Goal: Check status: Check status

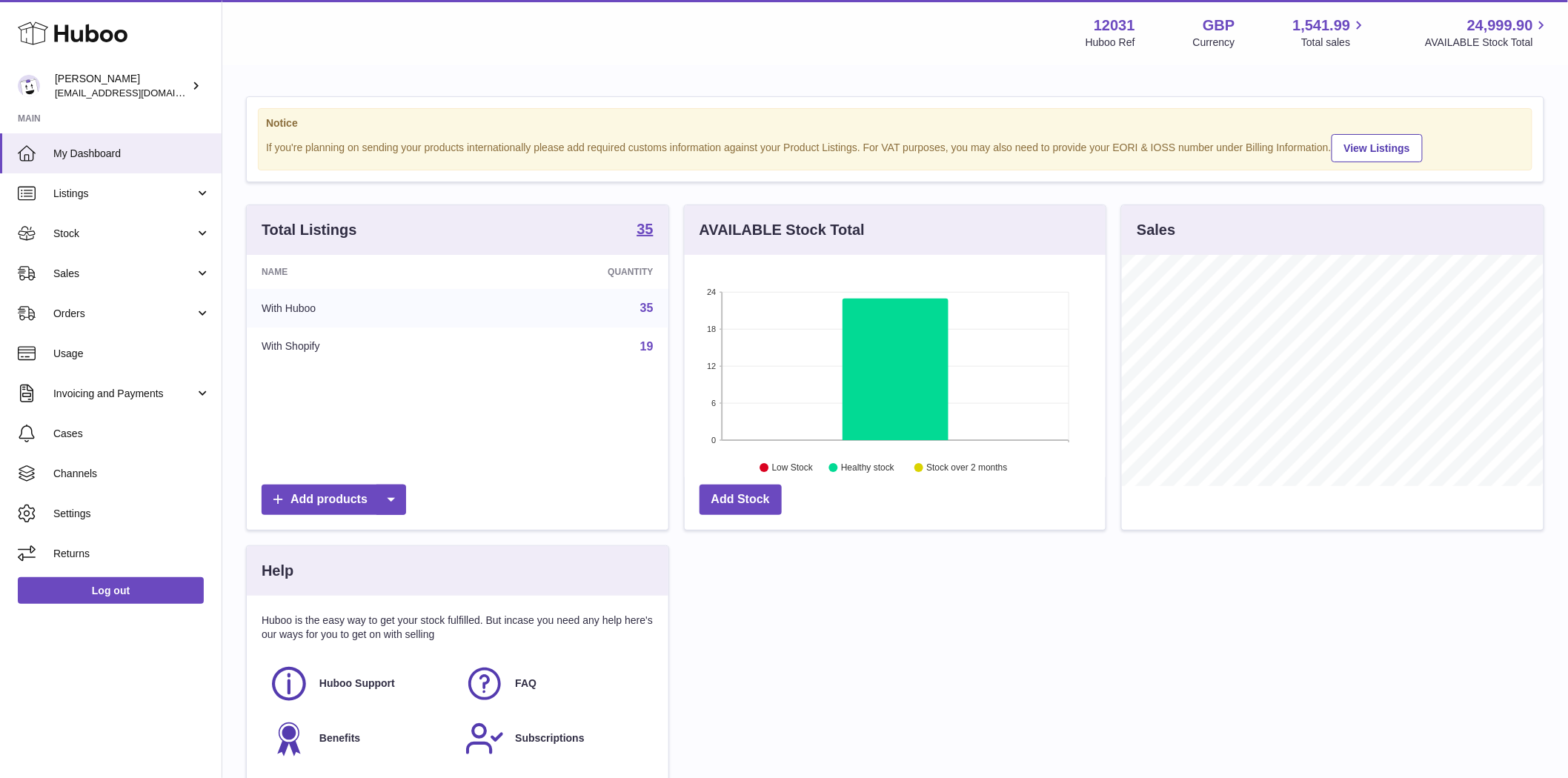
scroll to position [231, 421]
click at [74, 275] on span "Sales" at bounding box center [124, 274] width 142 height 14
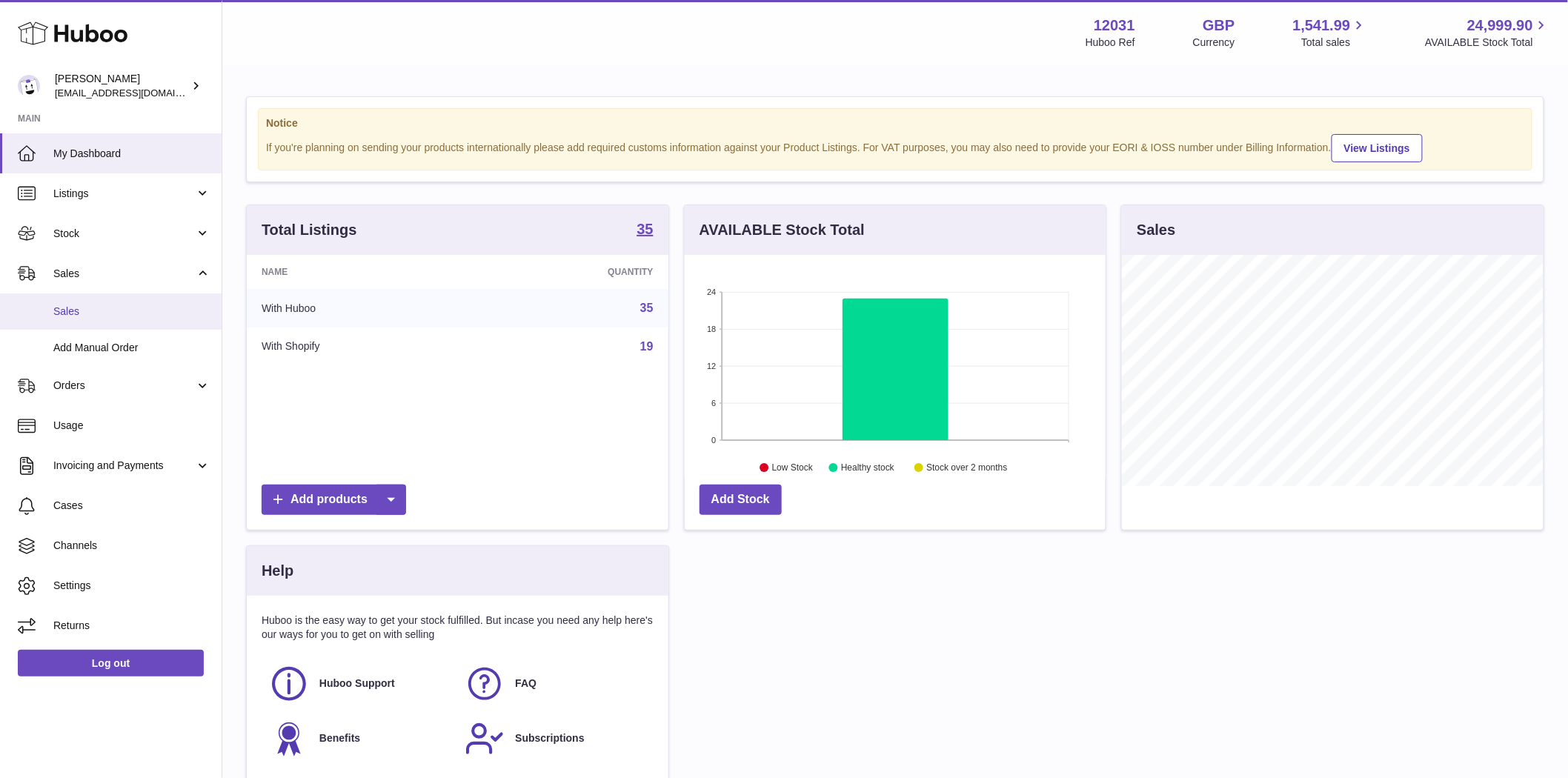
click at [70, 309] on span "Sales" at bounding box center [132, 312] width 157 height 14
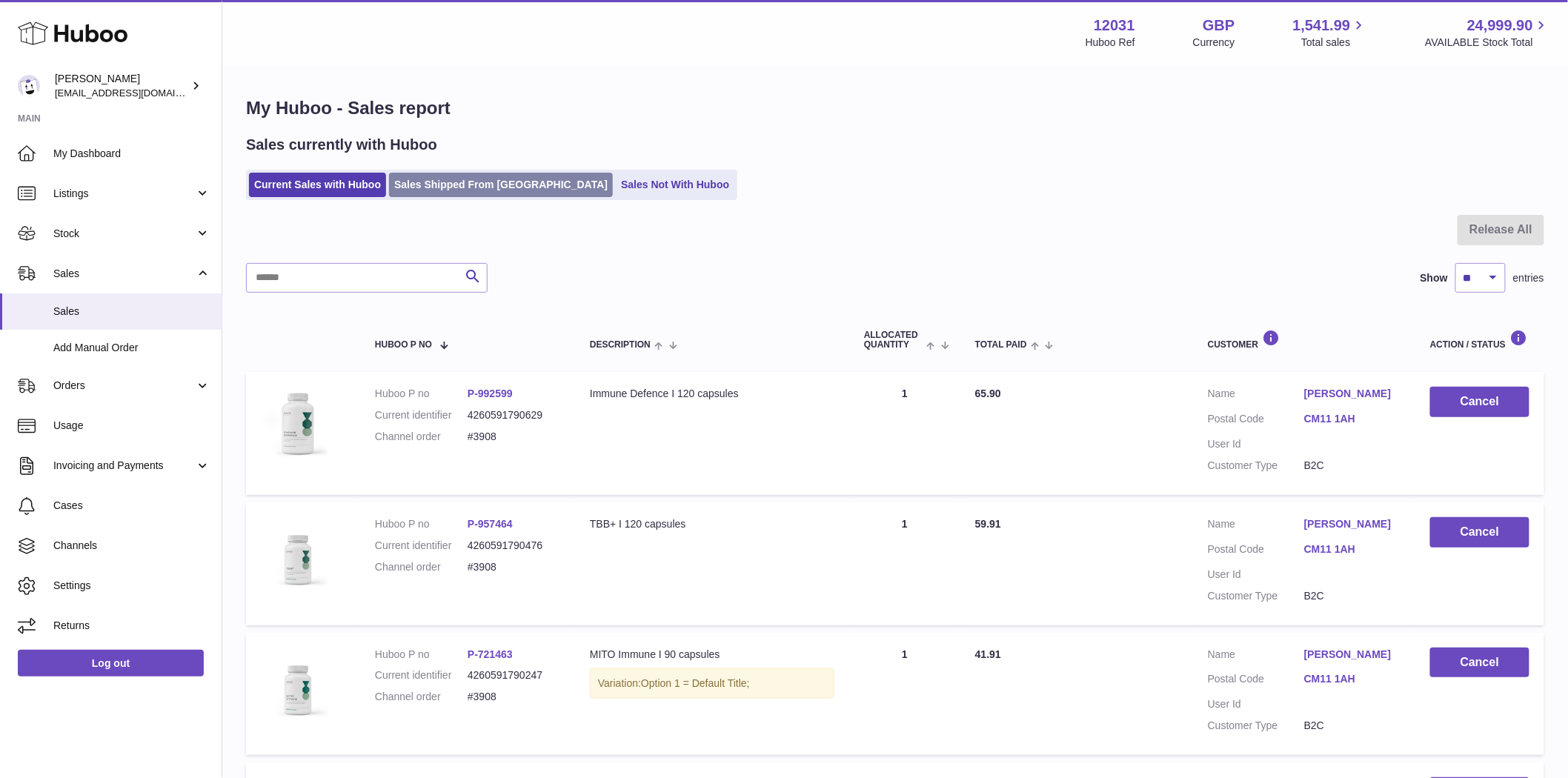
click at [437, 184] on link "Sales Shipped From [GEOGRAPHIC_DATA]" at bounding box center [500, 184] width 223 height 25
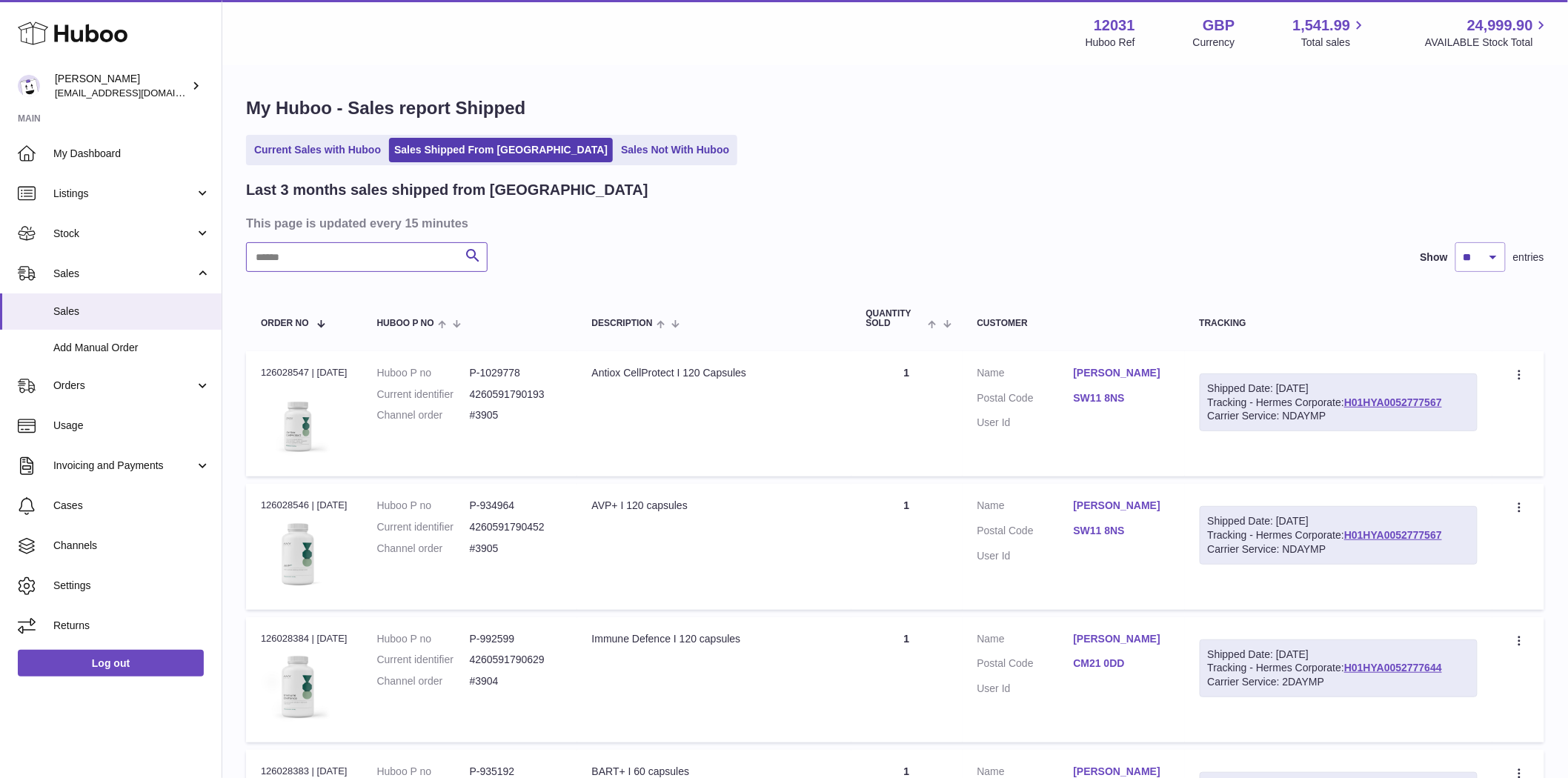
click at [310, 262] on input "text" at bounding box center [367, 257] width 242 height 29
paste input "****"
type input "****"
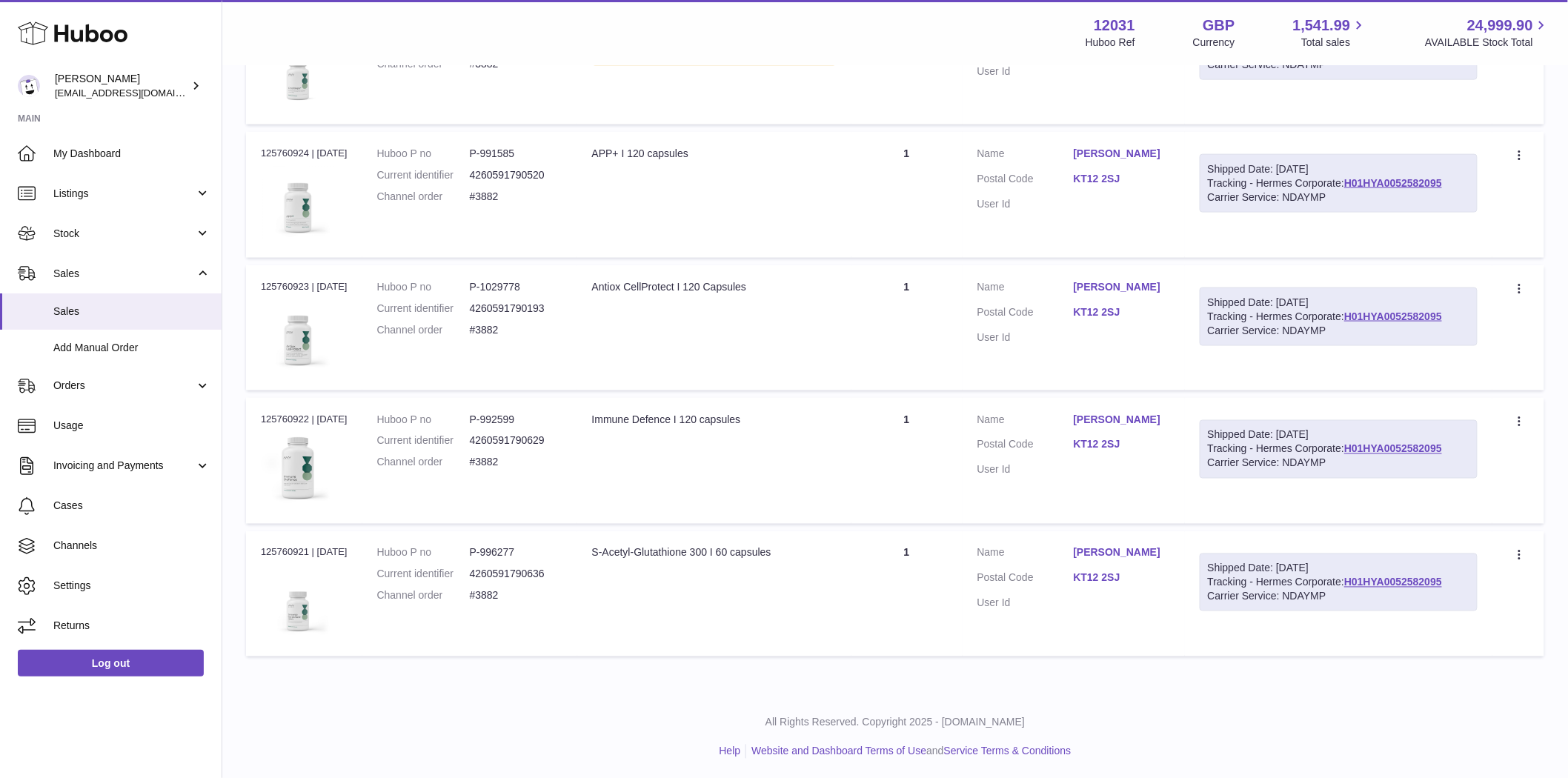
scroll to position [504, 0]
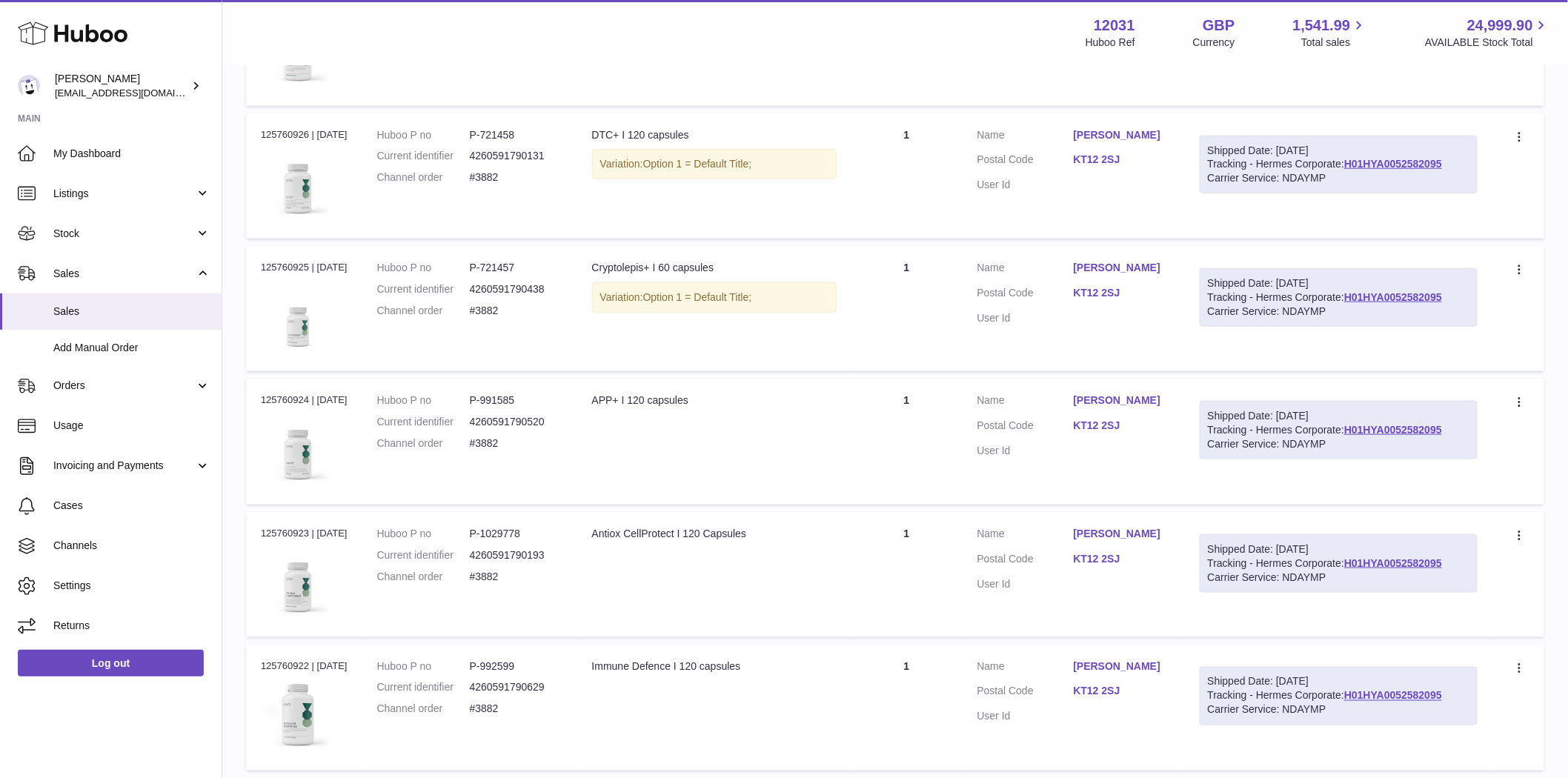
click at [544, 329] on td "Huboo P no P-721457 Current identifier 4260591790438 Channel order #3882" at bounding box center [470, 308] width 215 height 126
drag, startPoint x: 530, startPoint y: 269, endPoint x: 484, endPoint y: 269, distance: 46.0
click at [484, 269] on dd "P-721457" at bounding box center [516, 268] width 93 height 14
copy dd "721457"
